Goal: Navigation & Orientation: Find specific page/section

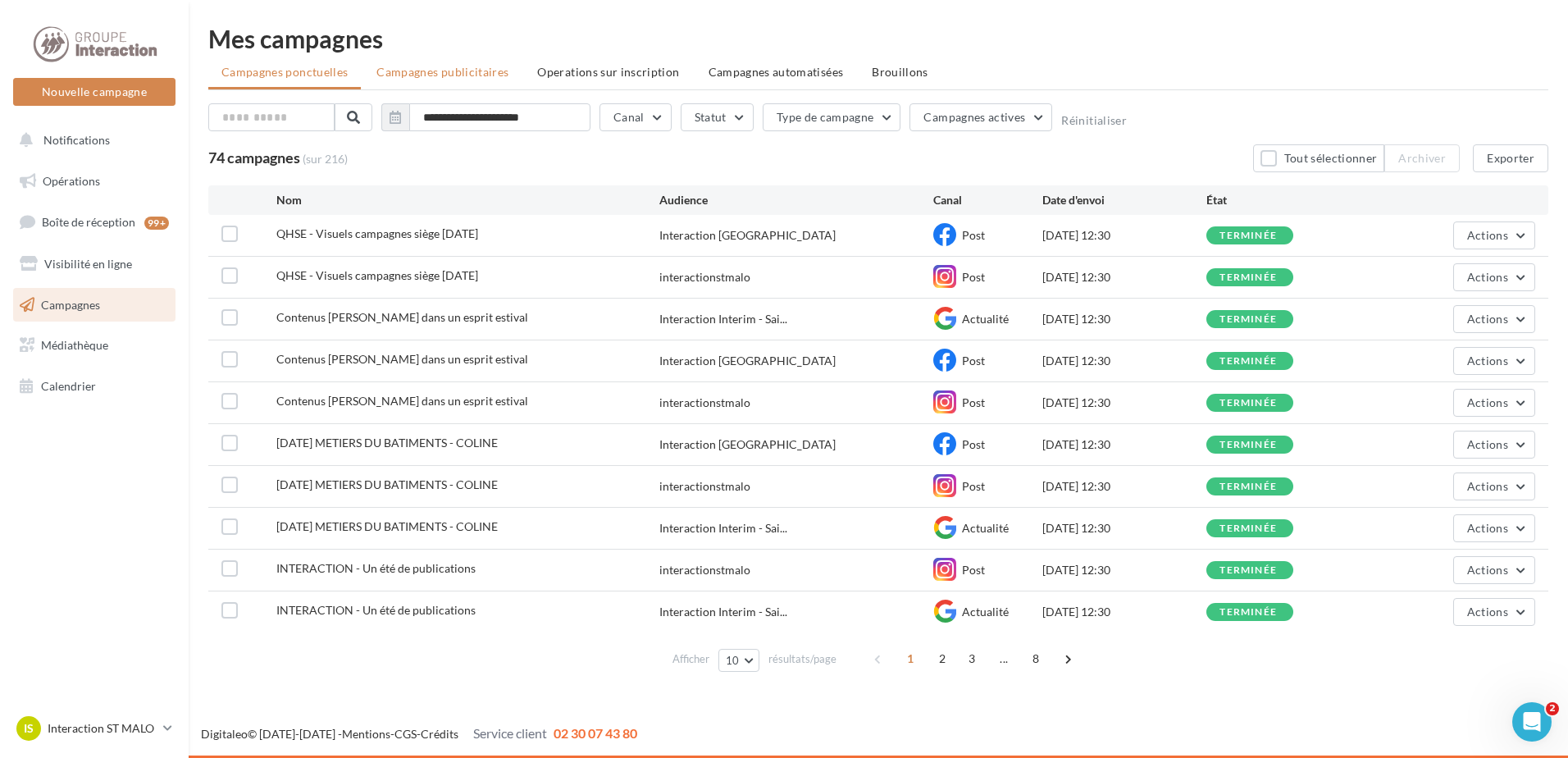
click at [450, 72] on span "Campagnes publicitaires" at bounding box center [442, 71] width 132 height 14
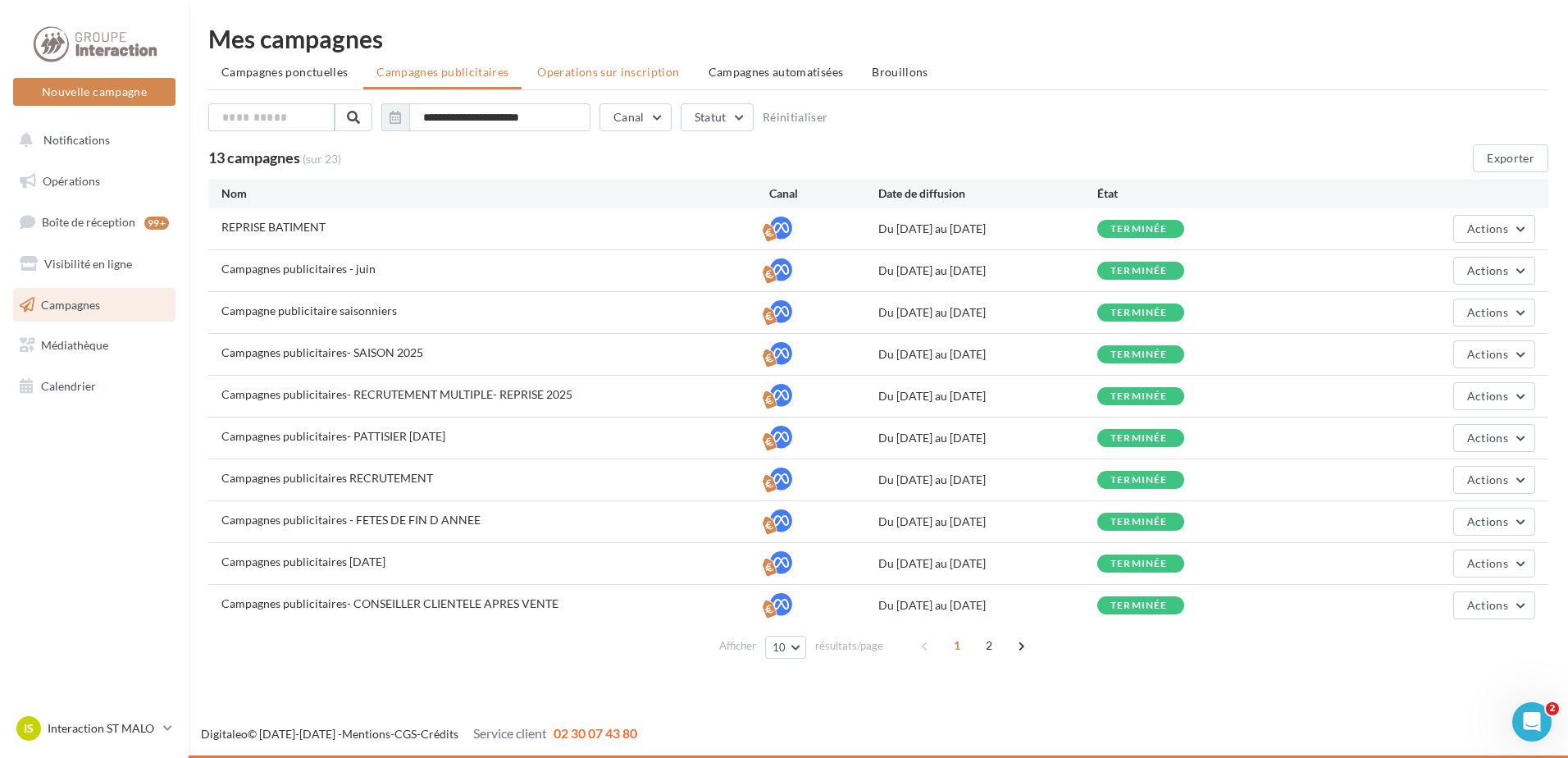
click at [594, 77] on span "Operations sur inscription" at bounding box center [607, 71] width 142 height 14
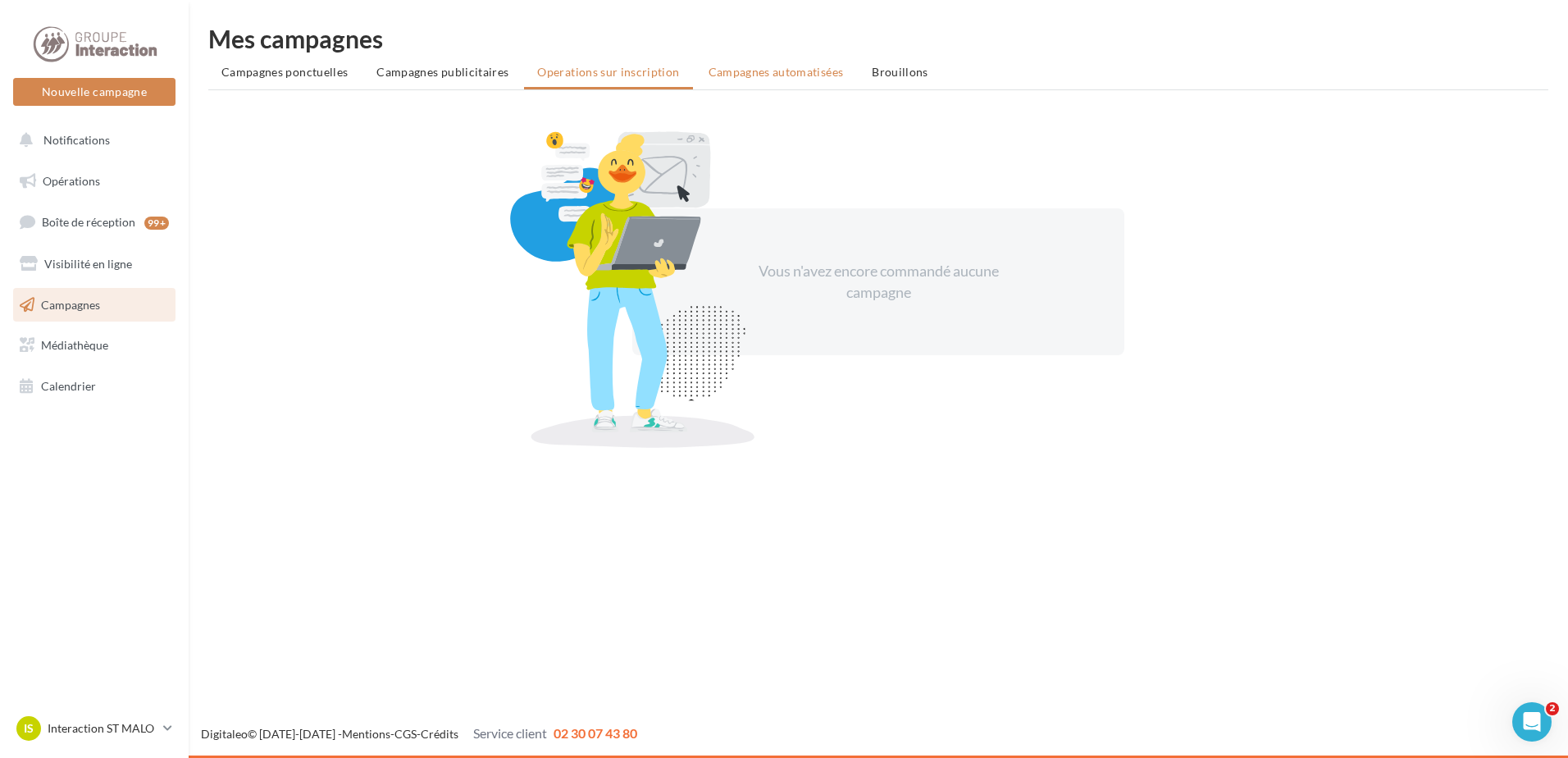
click at [743, 60] on li "Campagnes automatisées" at bounding box center [775, 72] width 161 height 29
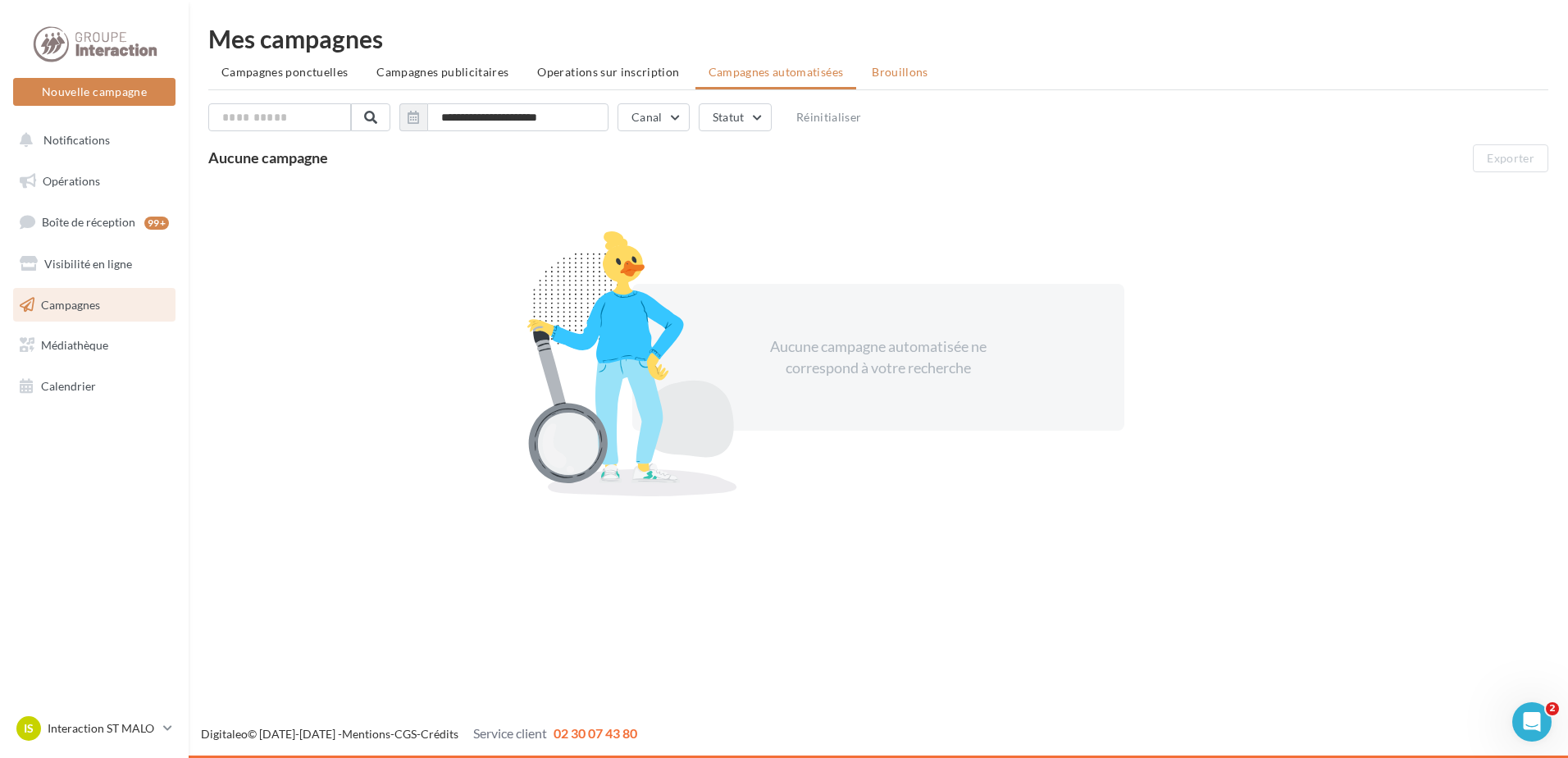
click at [913, 73] on span "Brouillons" at bounding box center [900, 71] width 57 height 14
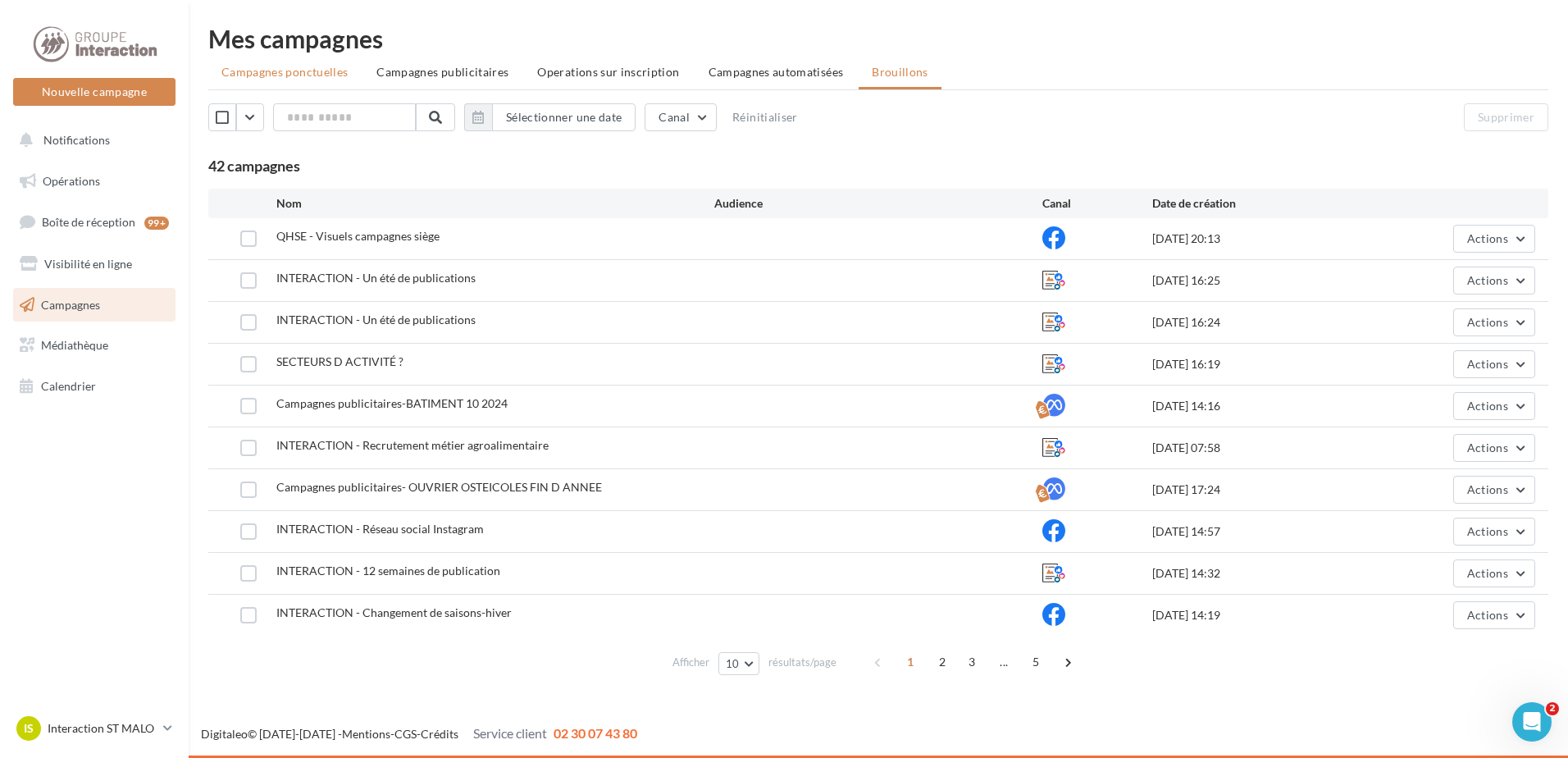
click at [276, 71] on span "Campagnes ponctuelles" at bounding box center [284, 71] width 126 height 14
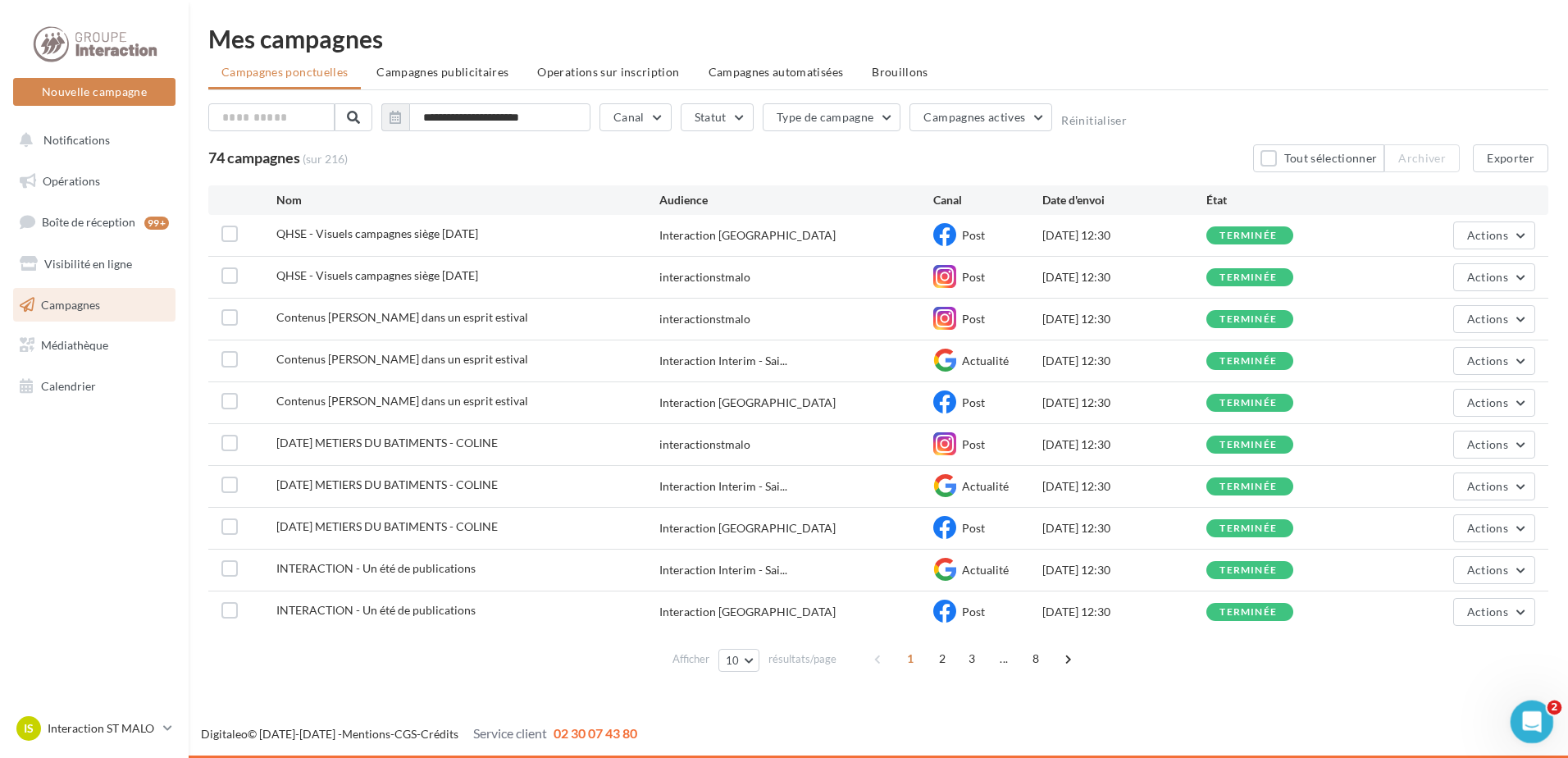
click at [1530, 713] on icon "Ouvrir le Messenger Intercom" at bounding box center [1530, 720] width 27 height 27
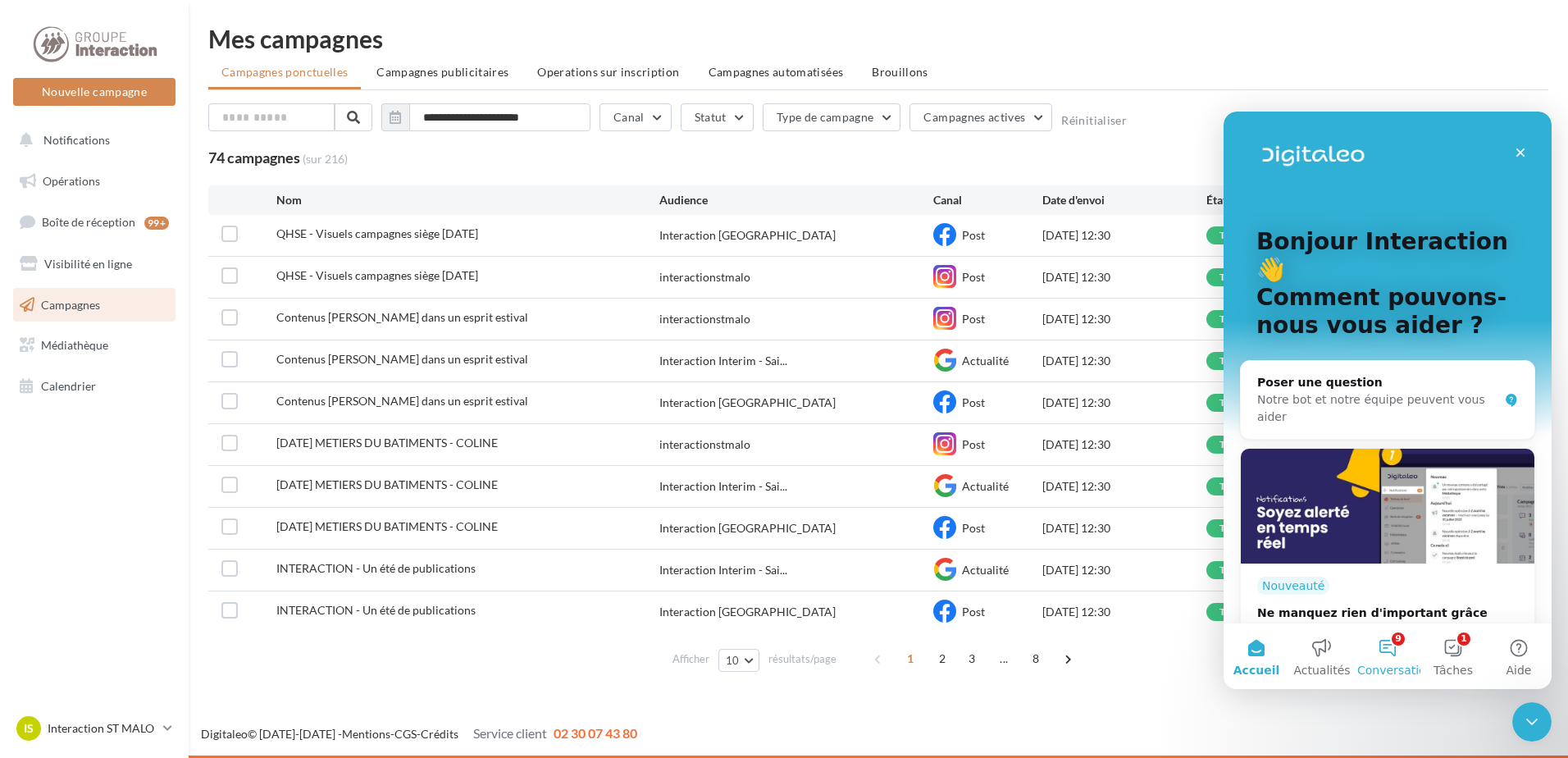
click at [1393, 652] on button "9 Conversations" at bounding box center [1387, 655] width 65 height 65
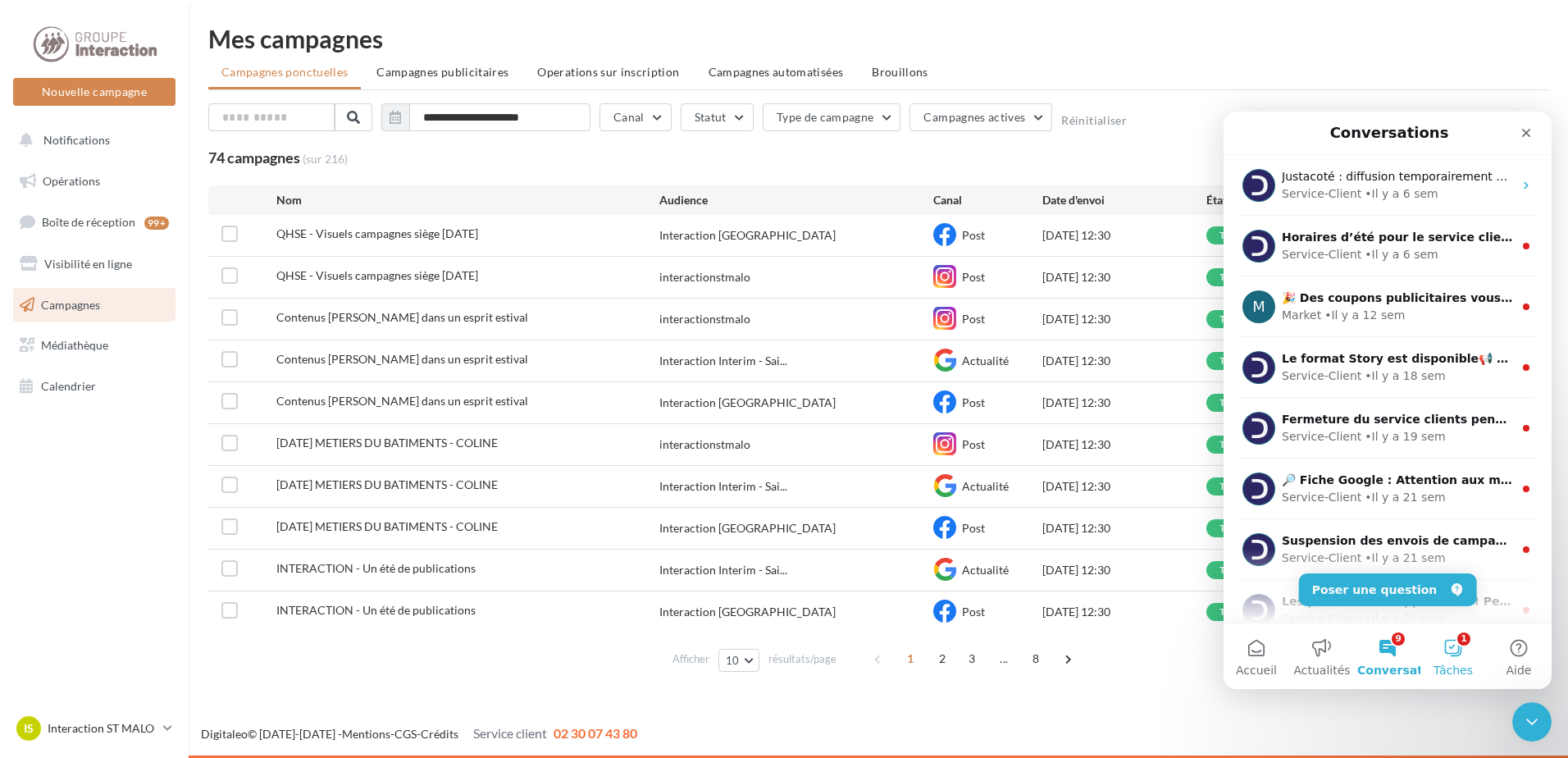
click at [1464, 652] on button "1 Tâches" at bounding box center [1453, 655] width 65 height 65
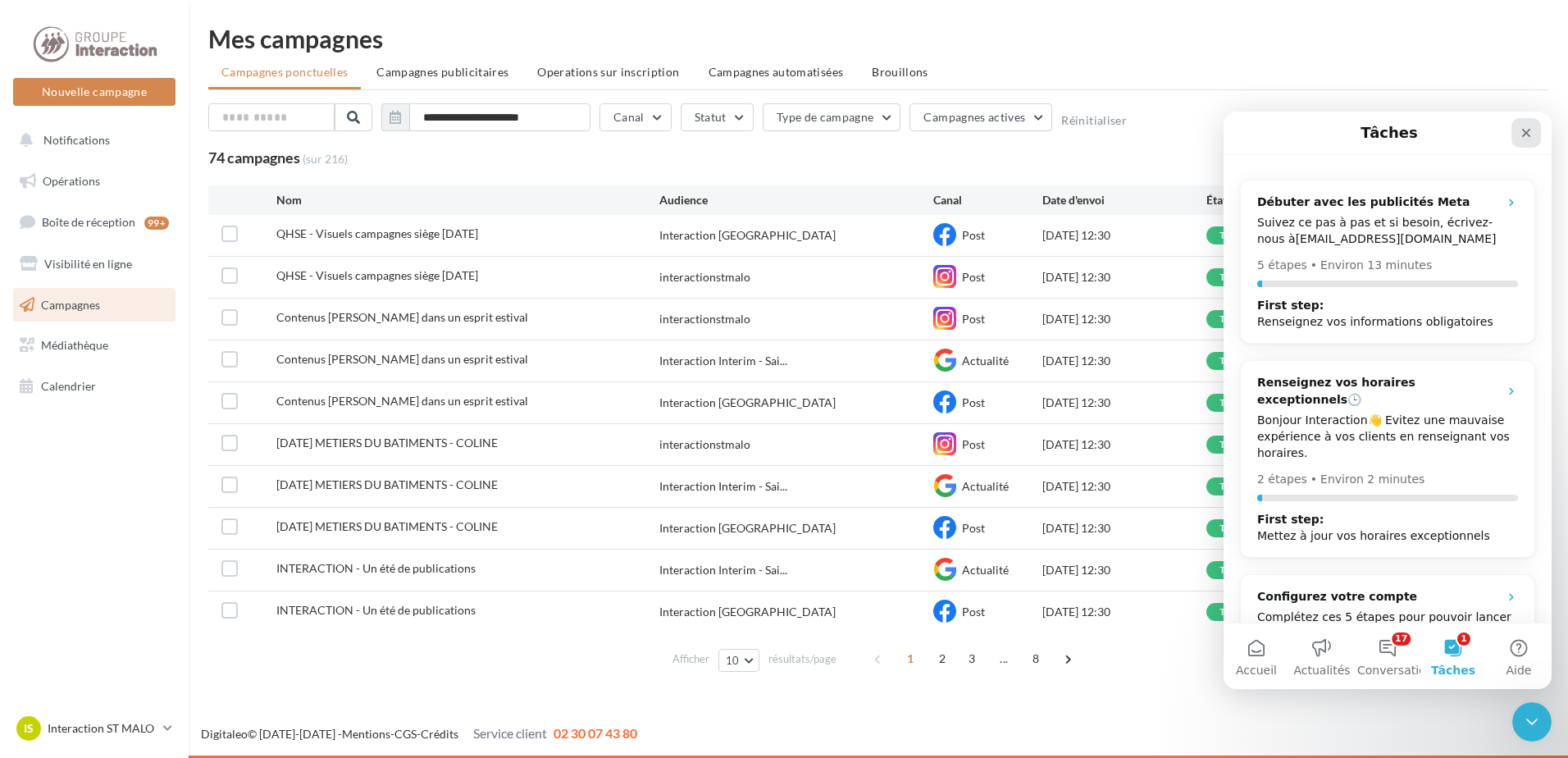
click at [1534, 126] on div "Fermer" at bounding box center [1526, 133] width 29 height 29
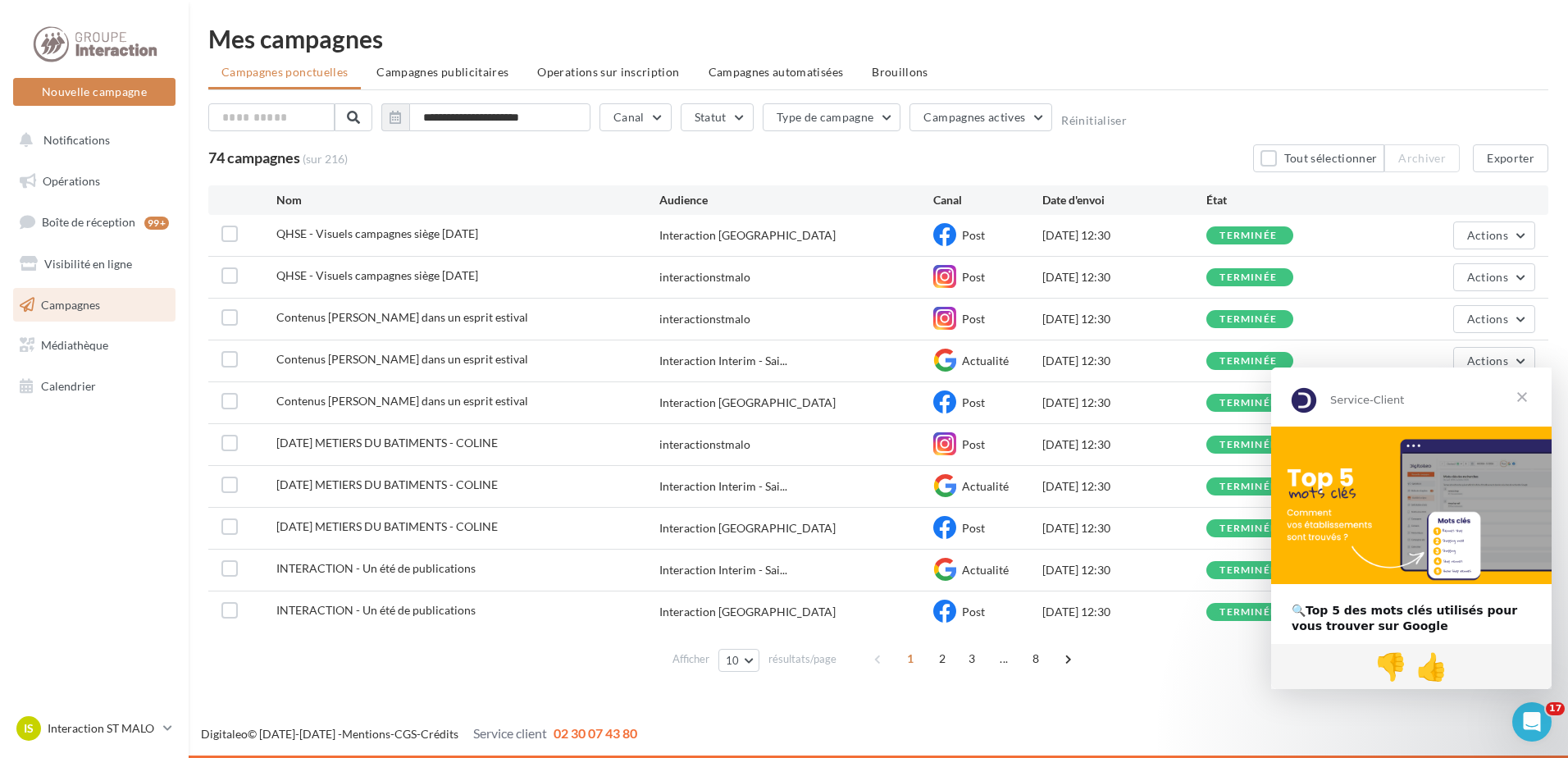
click at [1525, 392] on span "Fermer" at bounding box center [1522, 397] width 59 height 59
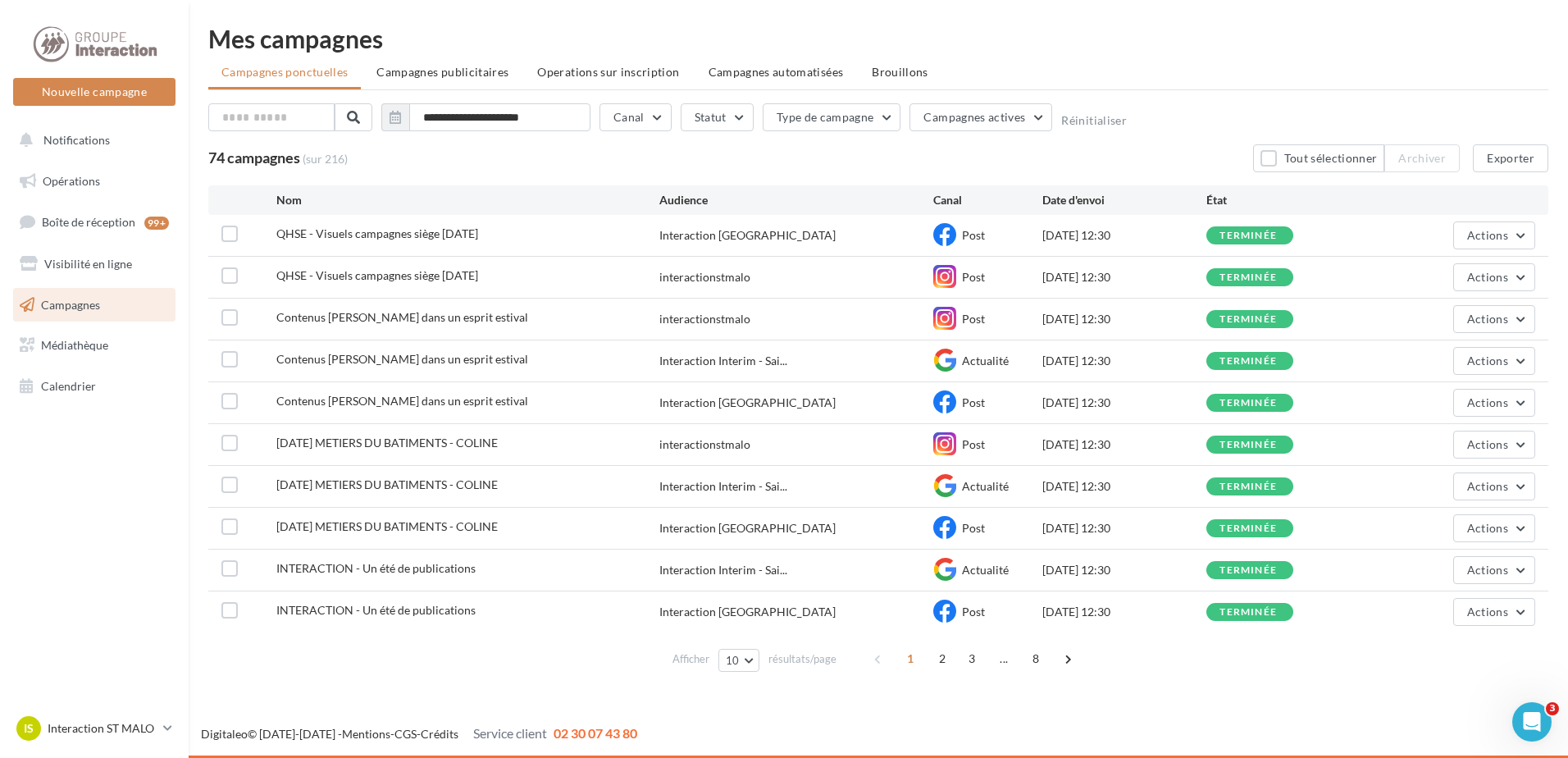
click at [1203, 727] on div "Digitaleo © 2015-2025 - Mentions - CGS - Crédits Service client 02 30 07 43 80" at bounding box center [878, 734] width 1380 height 19
click at [743, 661] on button "10" at bounding box center [739, 660] width 42 height 23
click at [123, 273] on link "Visibilité en ligne" at bounding box center [94, 264] width 169 height 34
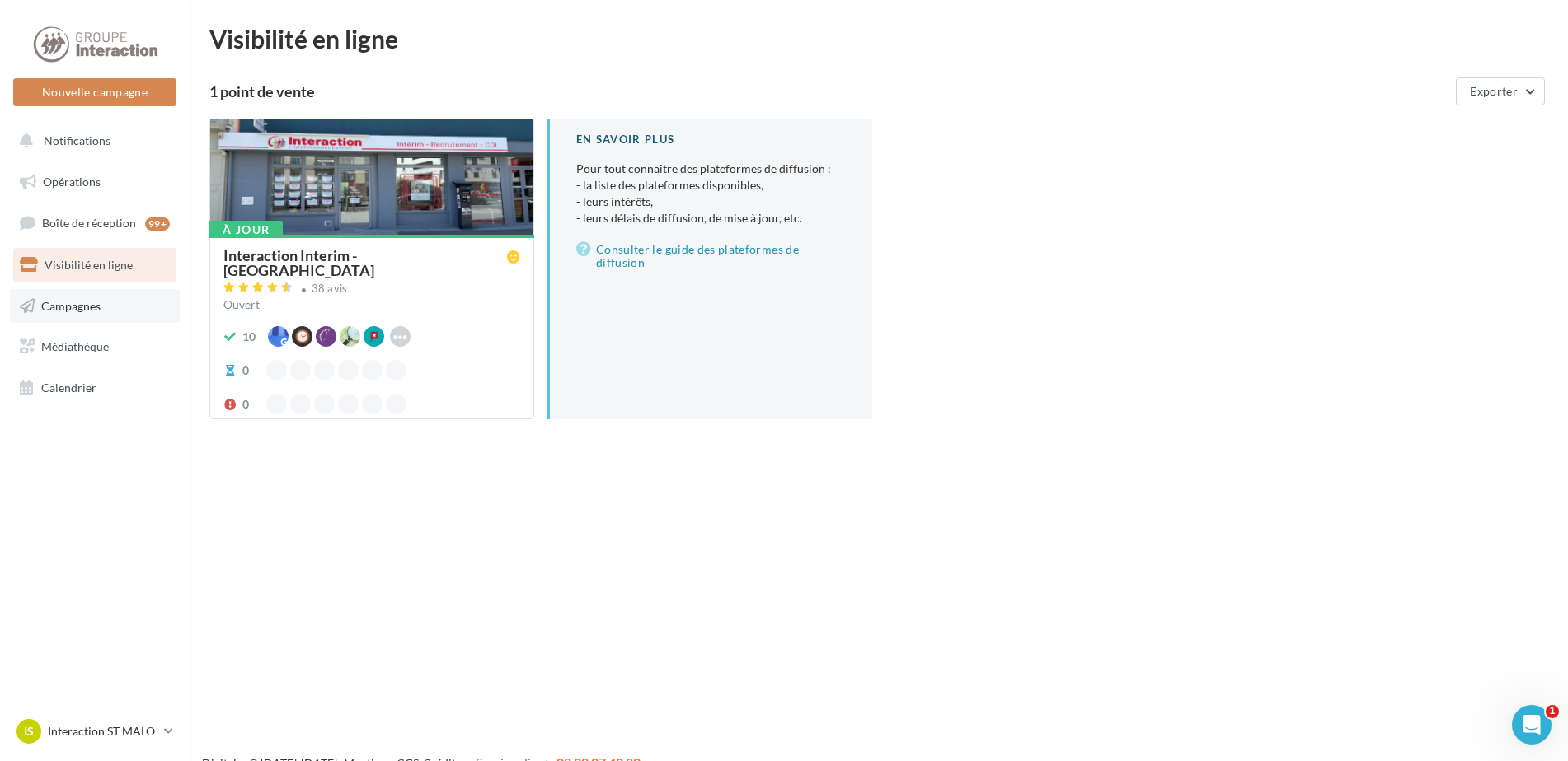
click at [100, 312] on span "Campagnes" at bounding box center [71, 305] width 59 height 14
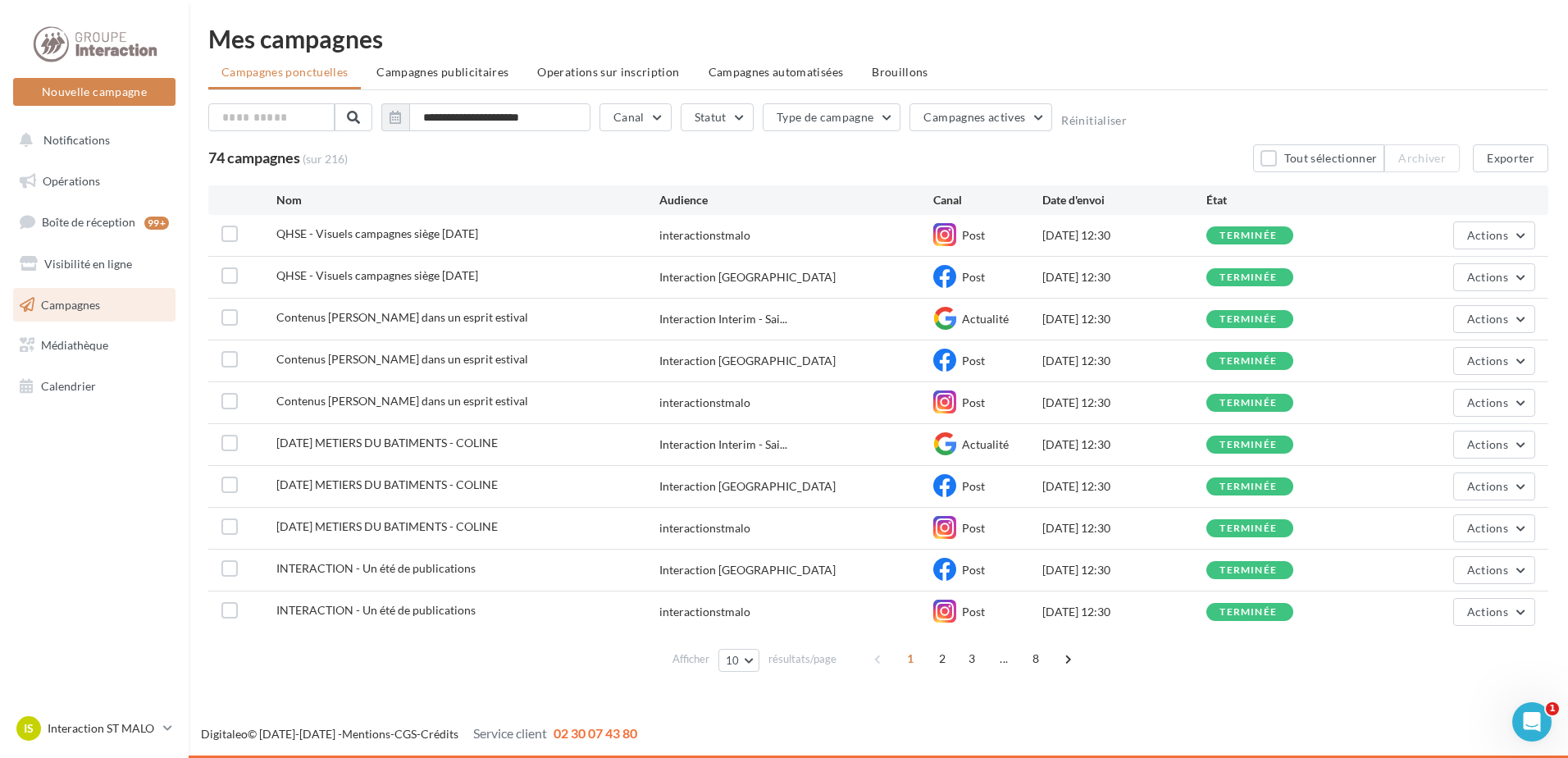
drag, startPoint x: 986, startPoint y: 236, endPoint x: 963, endPoint y: 235, distance: 23.0
click at [963, 235] on div "Post" at bounding box center [988, 234] width 109 height 24
click at [1012, 164] on div "74 campagnes (sur 216) Tout sélectionner Archiver Exporter" at bounding box center [878, 158] width 1341 height 28
click at [120, 188] on link "Opérations" at bounding box center [94, 181] width 169 height 34
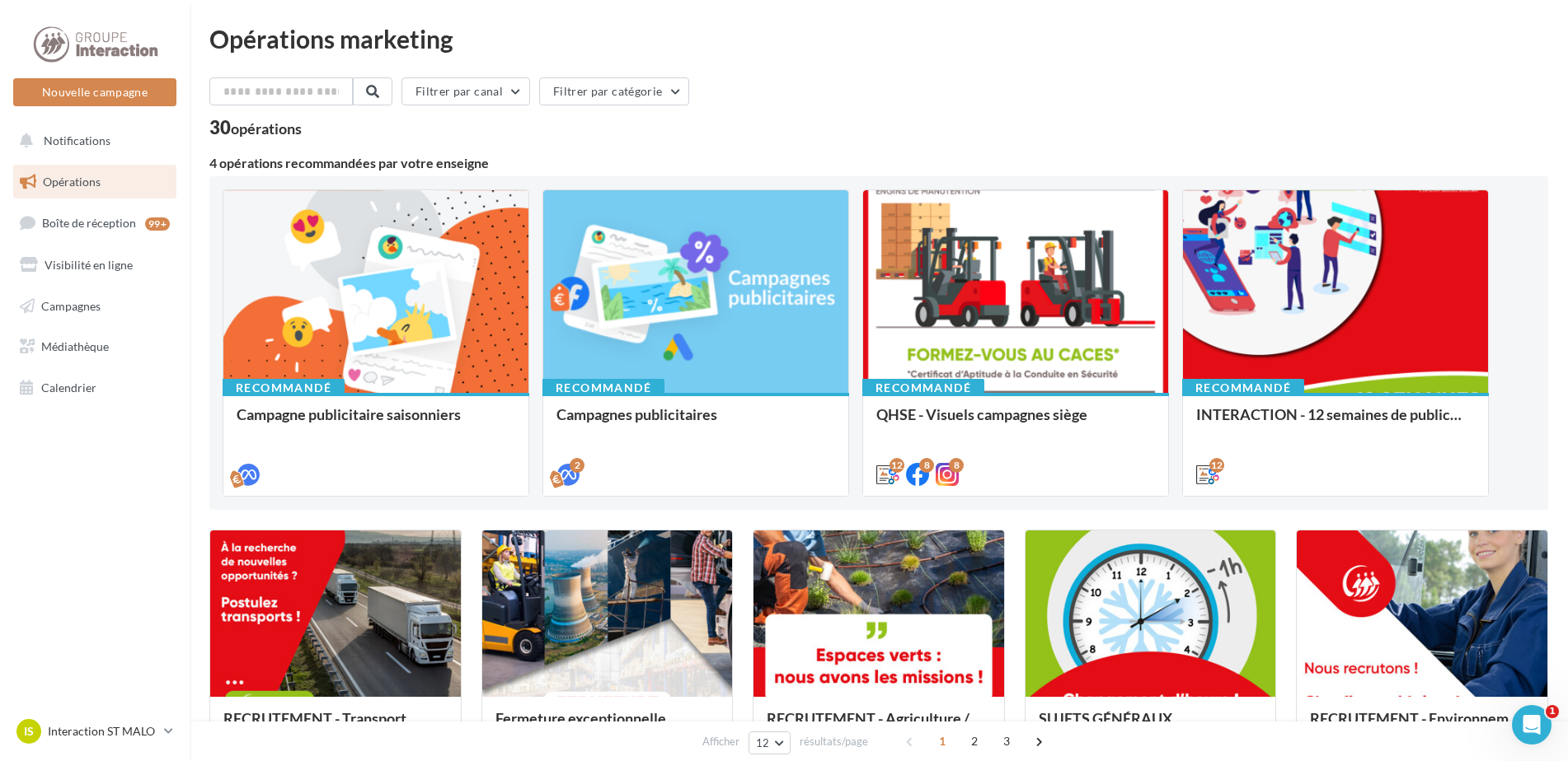
drag, startPoint x: 826, startPoint y: 116, endPoint x: 827, endPoint y: 80, distance: 36.0
click at [827, 80] on div "Filtrer par canal Filtrer par catégorie" at bounding box center [878, 94] width 1338 height 34
